Goal: Register for event/course

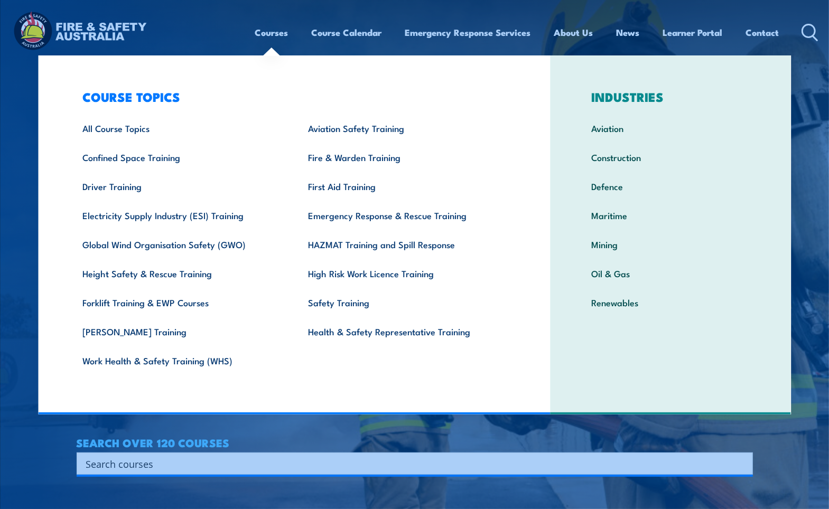
click at [264, 32] on link "Courses" at bounding box center [271, 32] width 33 height 28
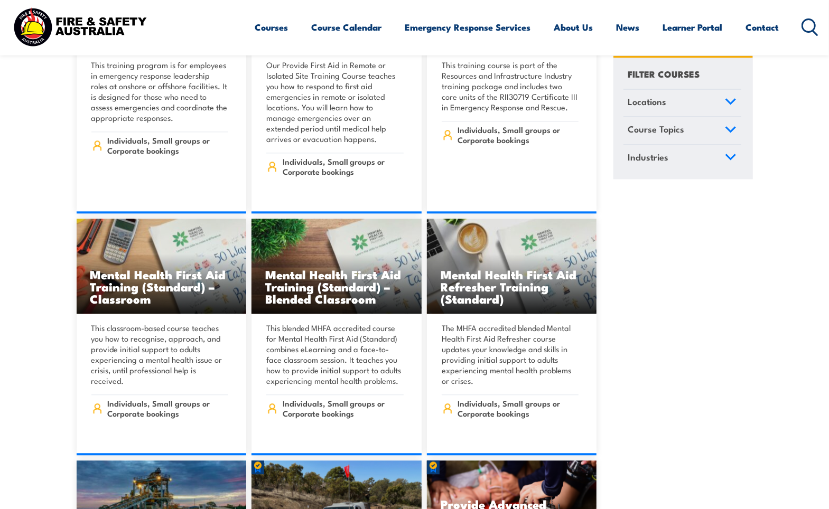
scroll to position [6339, 0]
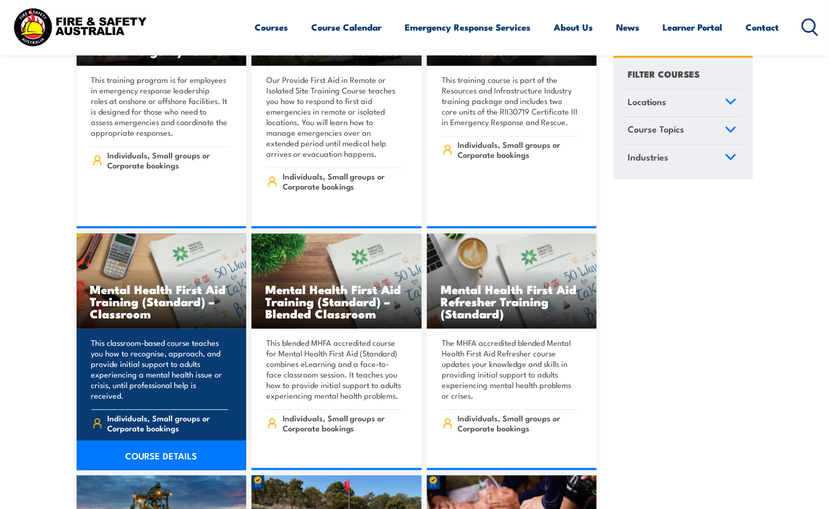
click at [121, 283] on h3 "Mental Health First Aid Training (Standard) – Classroom" at bounding box center [161, 301] width 143 height 36
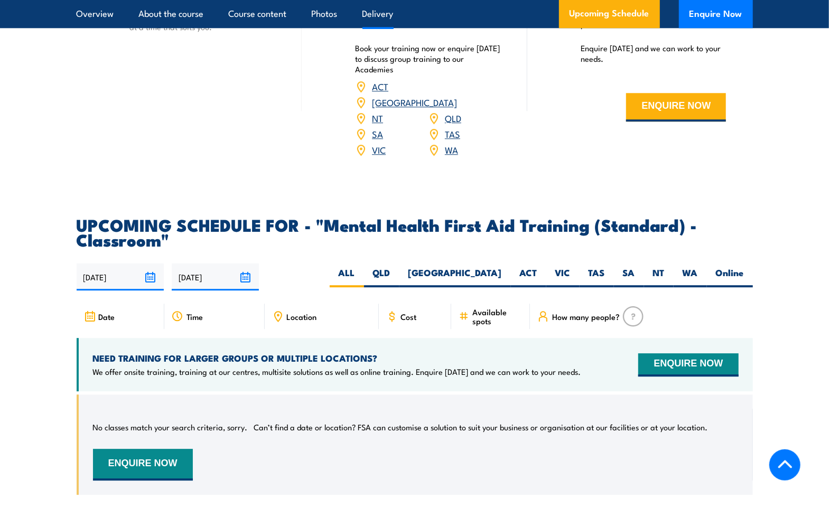
scroll to position [1690, 0]
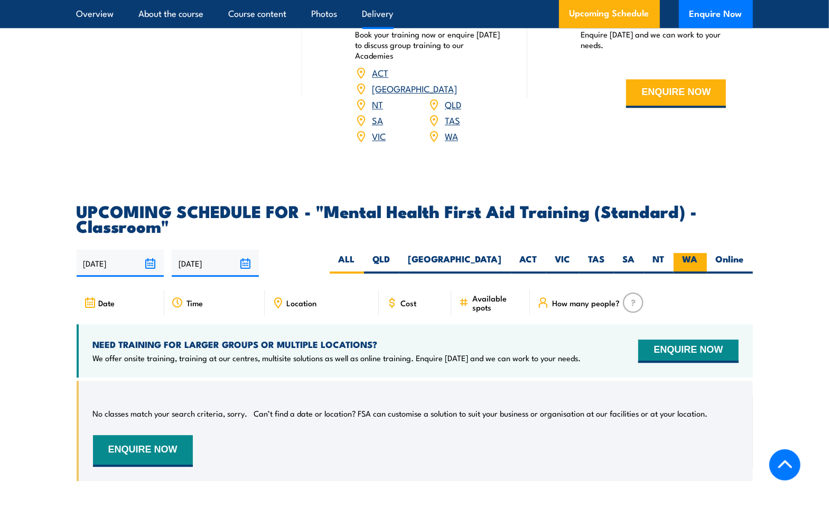
click at [691, 267] on label "WA" at bounding box center [689, 263] width 33 height 21
click at [698, 260] on input "WA" at bounding box center [701, 256] width 7 height 7
radio input "true"
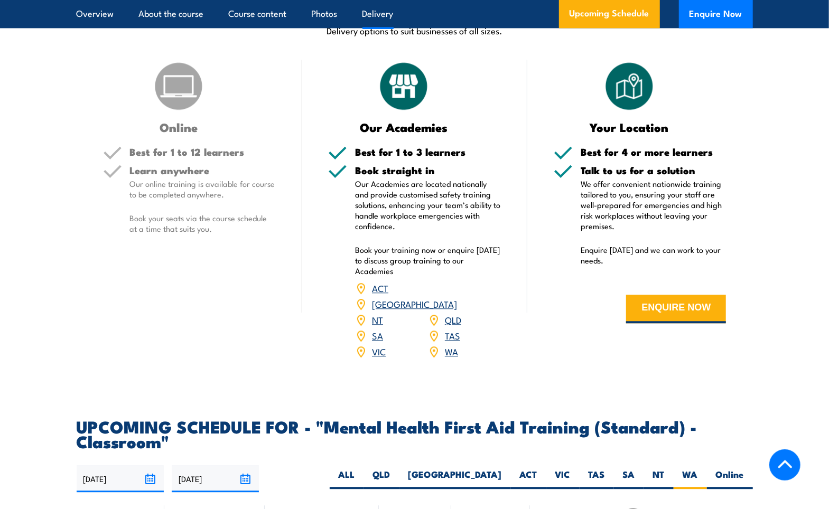
scroll to position [1480, 0]
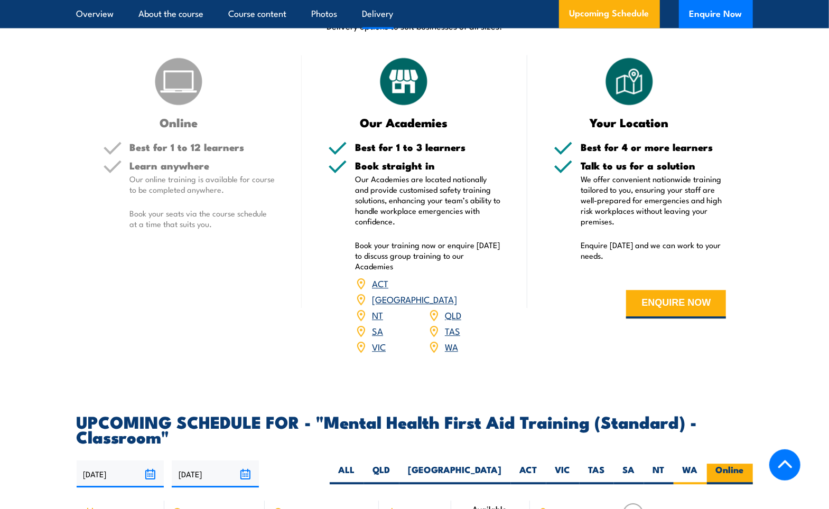
click at [730, 479] on label "Online" at bounding box center [730, 474] width 46 height 21
click at [744, 471] on input "Online" at bounding box center [747, 467] width 7 height 7
radio input "true"
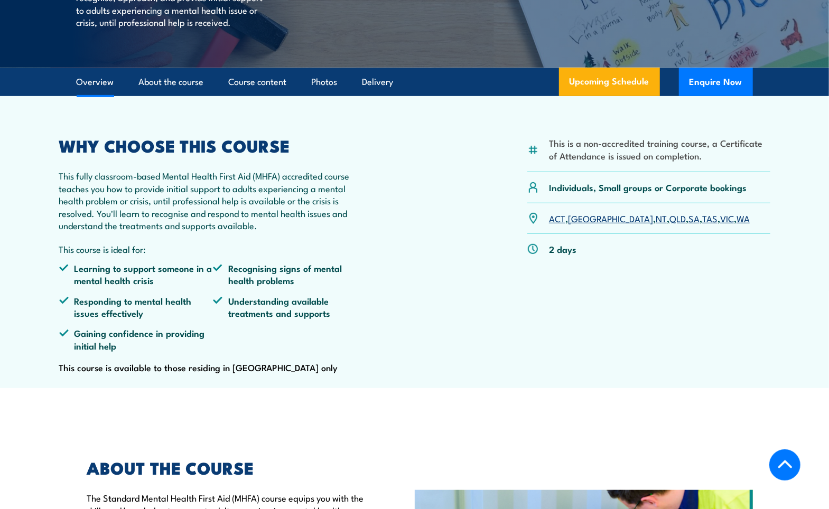
scroll to position [212, 0]
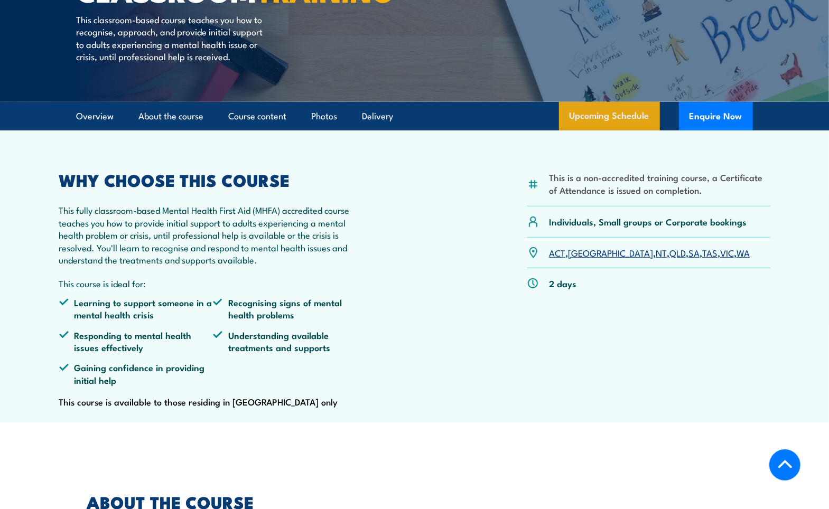
click at [601, 130] on link "Upcoming Schedule" at bounding box center [609, 116] width 101 height 29
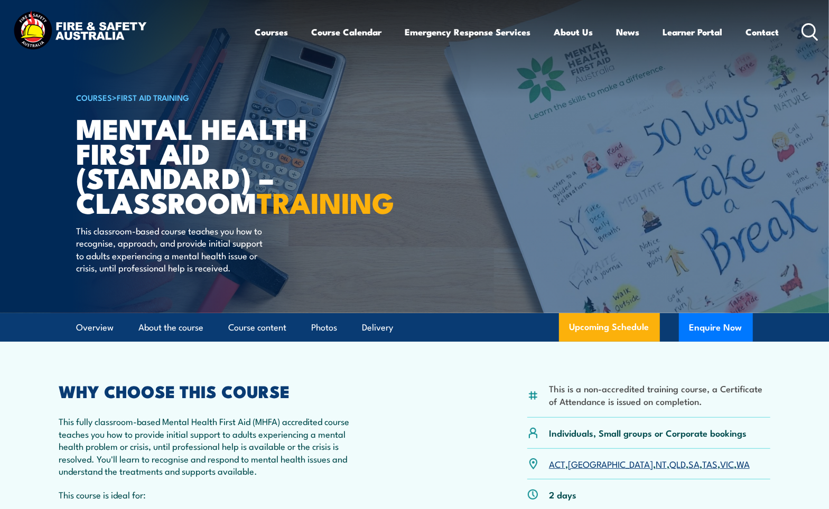
scroll to position [0, 0]
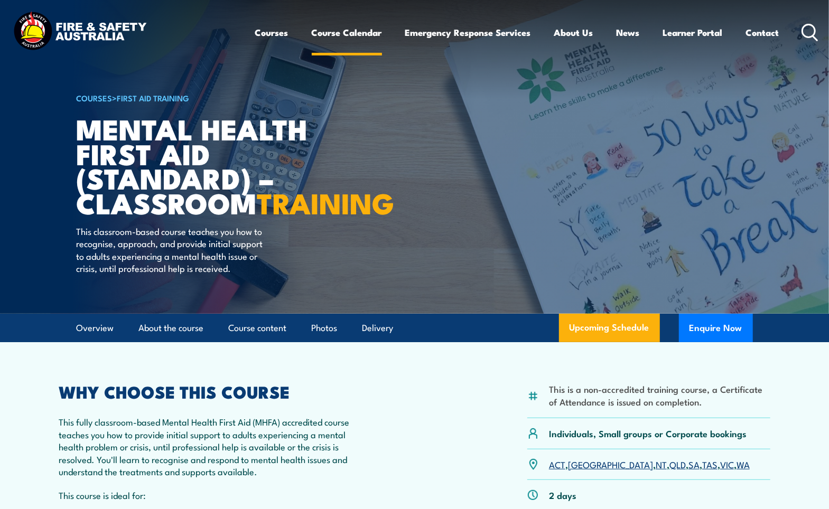
click at [341, 32] on link "Course Calendar" at bounding box center [347, 32] width 70 height 28
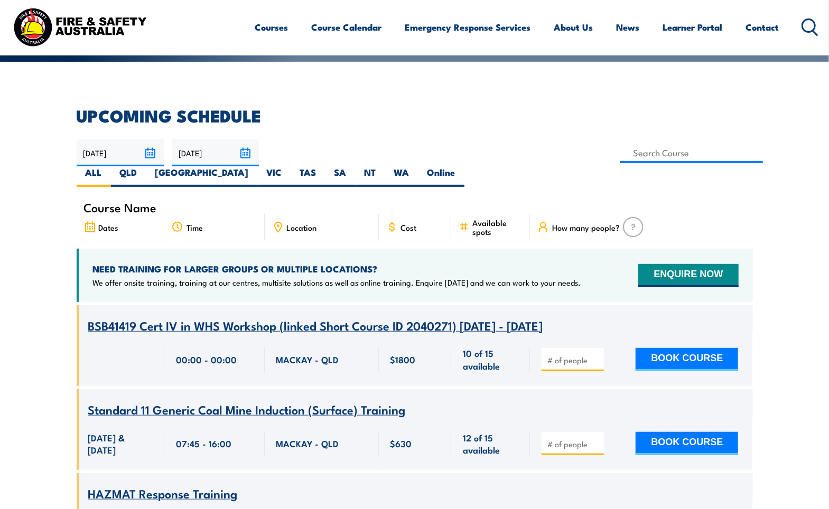
scroll to position [141, 0]
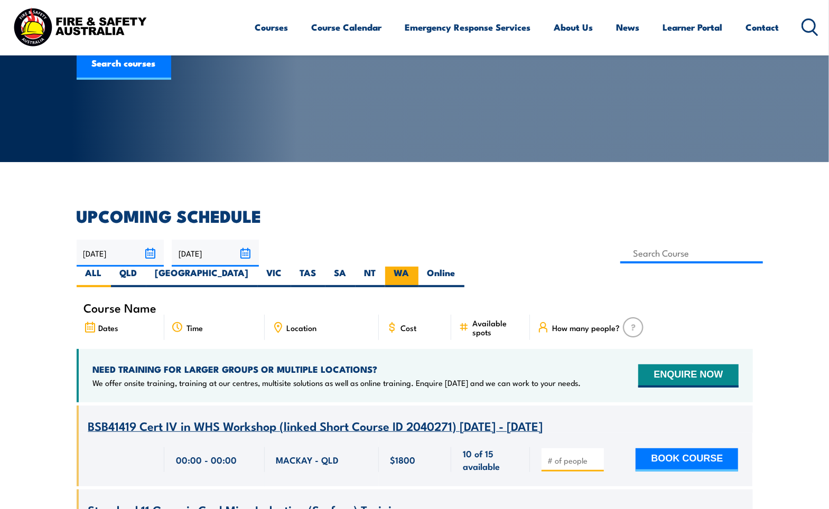
click at [418, 267] on label "WA" at bounding box center [401, 277] width 33 height 21
click at [416, 267] on input "WA" at bounding box center [412, 270] width 7 height 7
radio input "true"
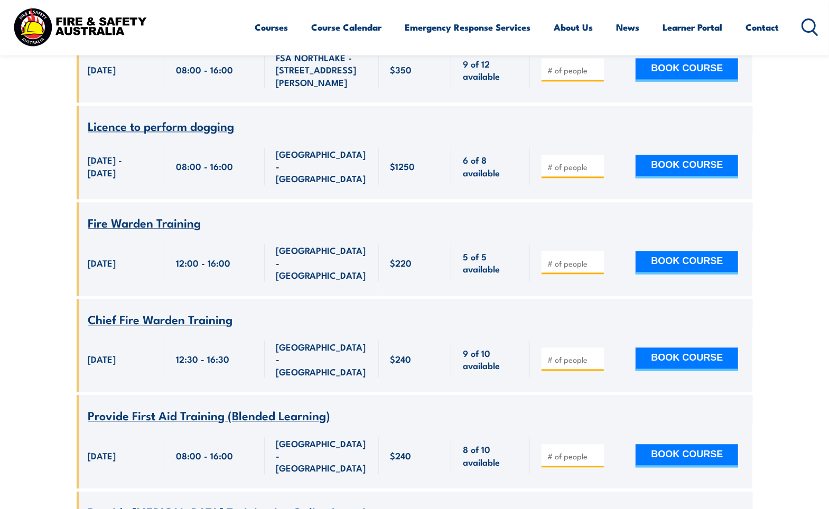
scroll to position [1546, 0]
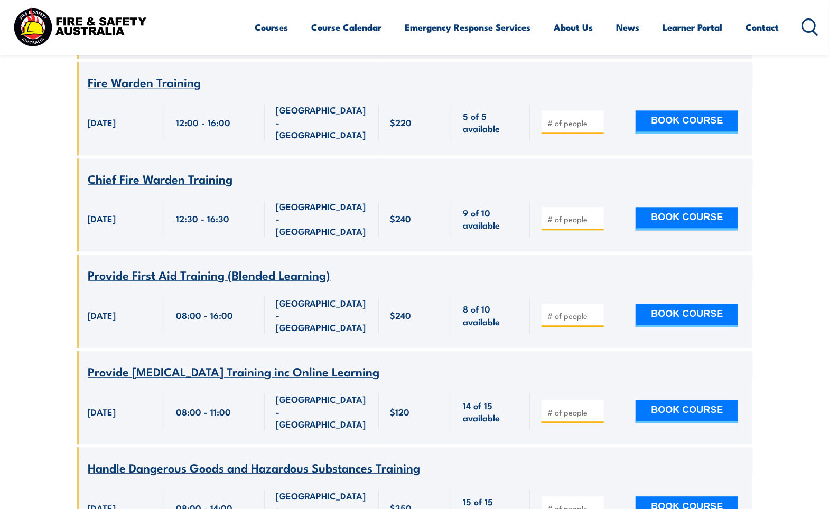
click at [227, 362] on span "Provide [MEDICAL_DATA] Training inc Online Learning" at bounding box center [234, 371] width 292 height 18
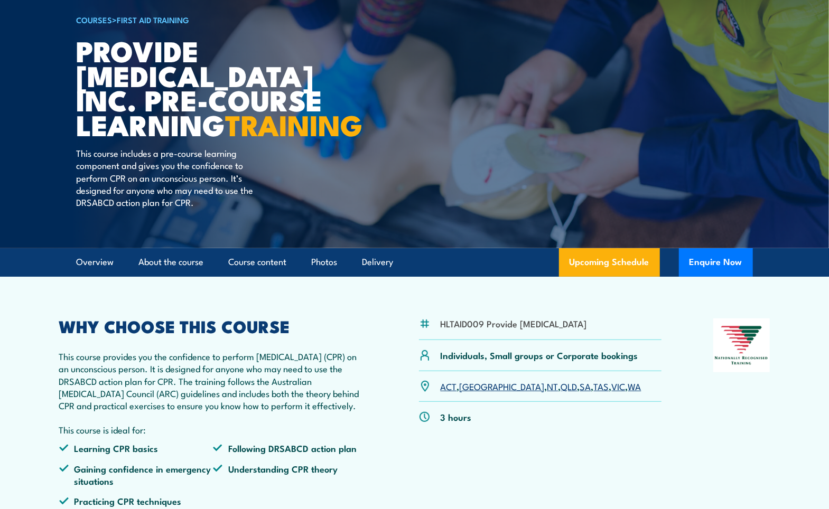
scroll to position [70, 0]
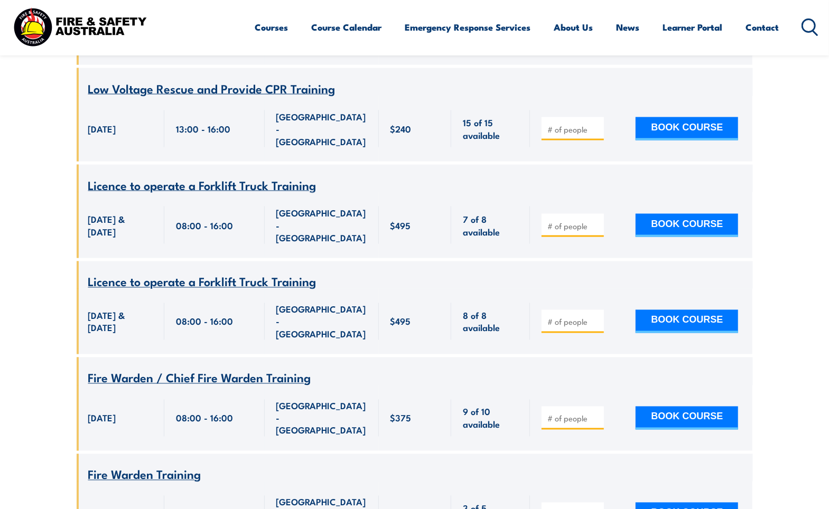
scroll to position [3518, 0]
